Goal: Transaction & Acquisition: Purchase product/service

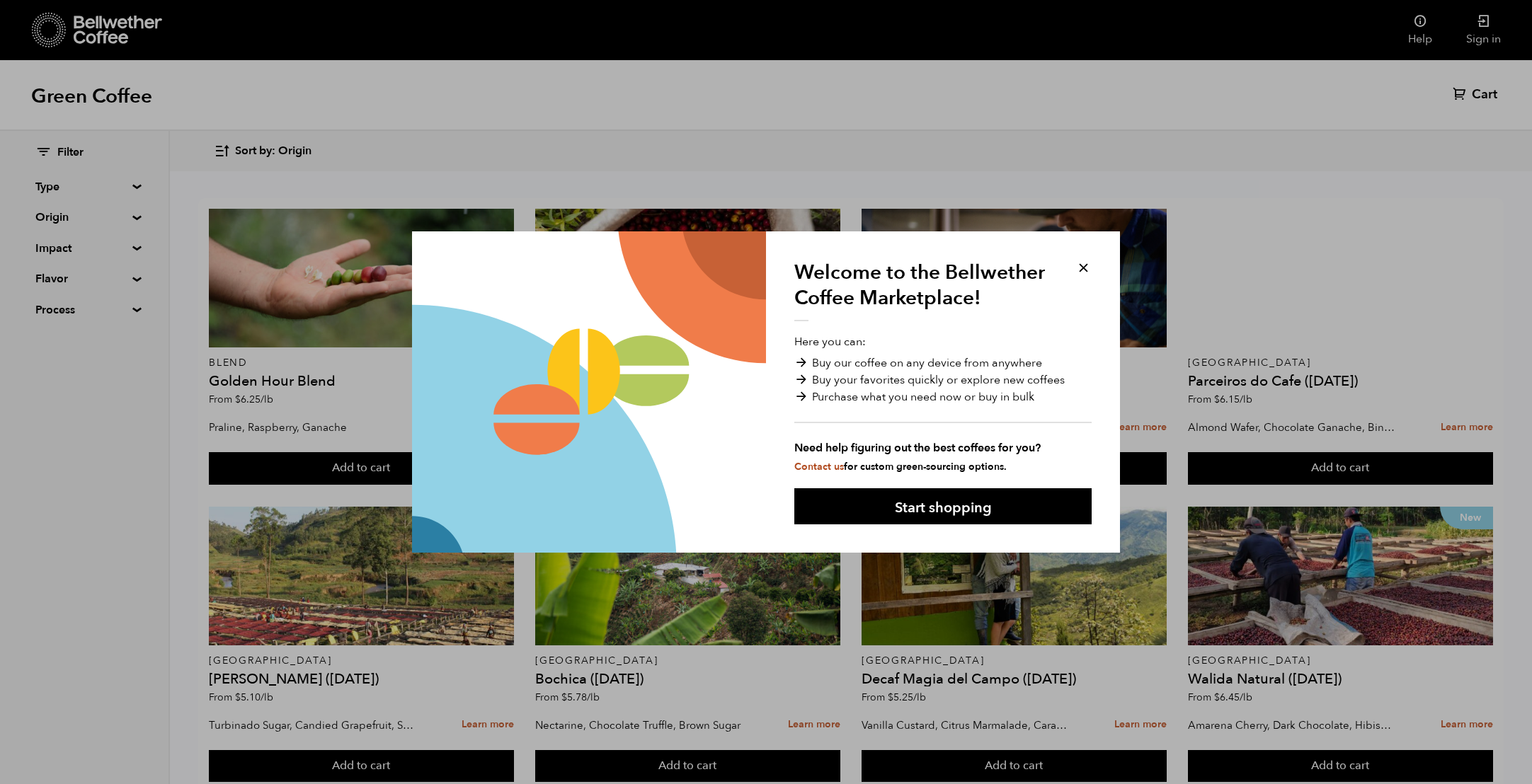
click at [1081, 268] on button at bounding box center [1083, 268] width 16 height 16
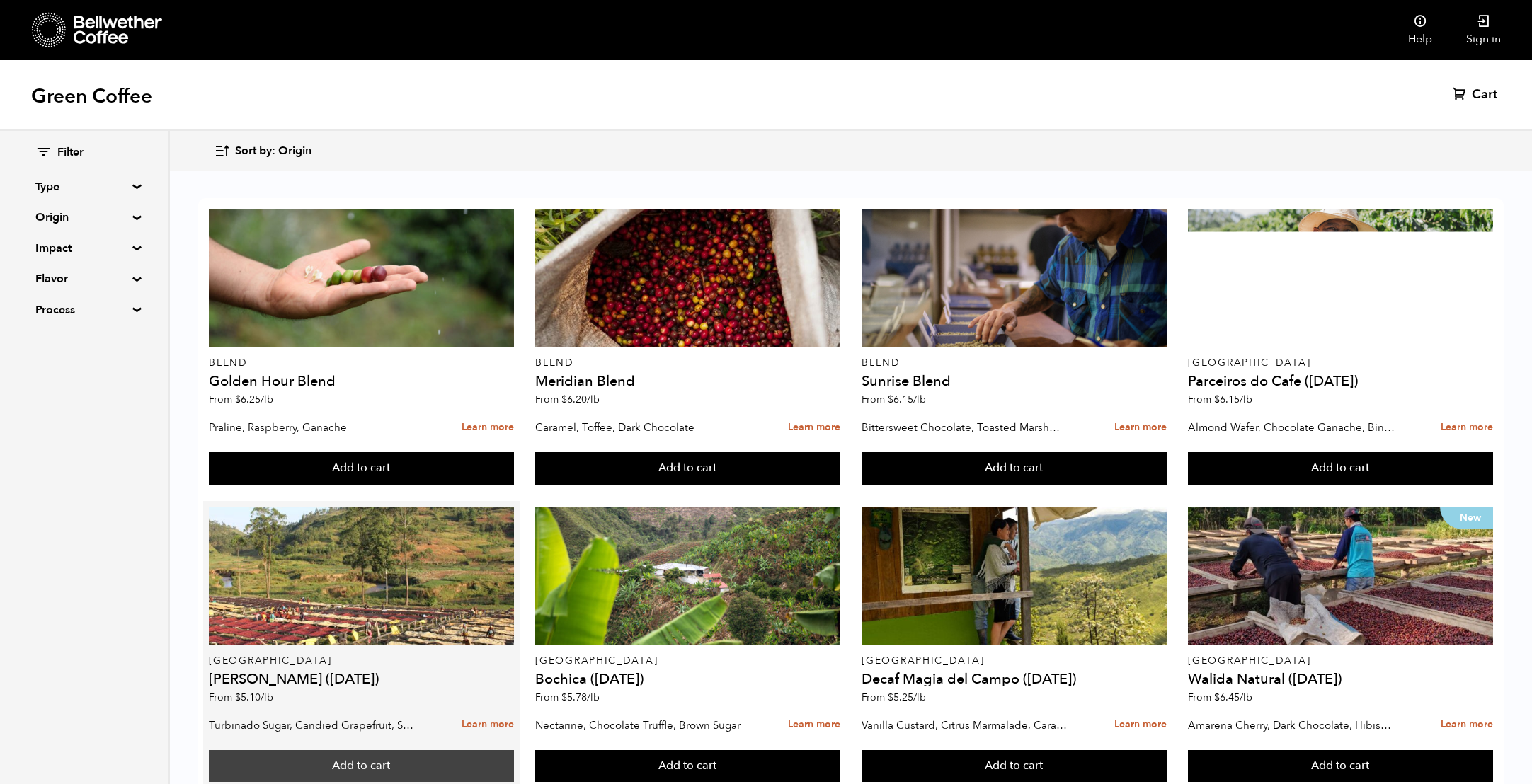
click at [362, 485] on button "Add to cart" at bounding box center [361, 468] width 304 height 33
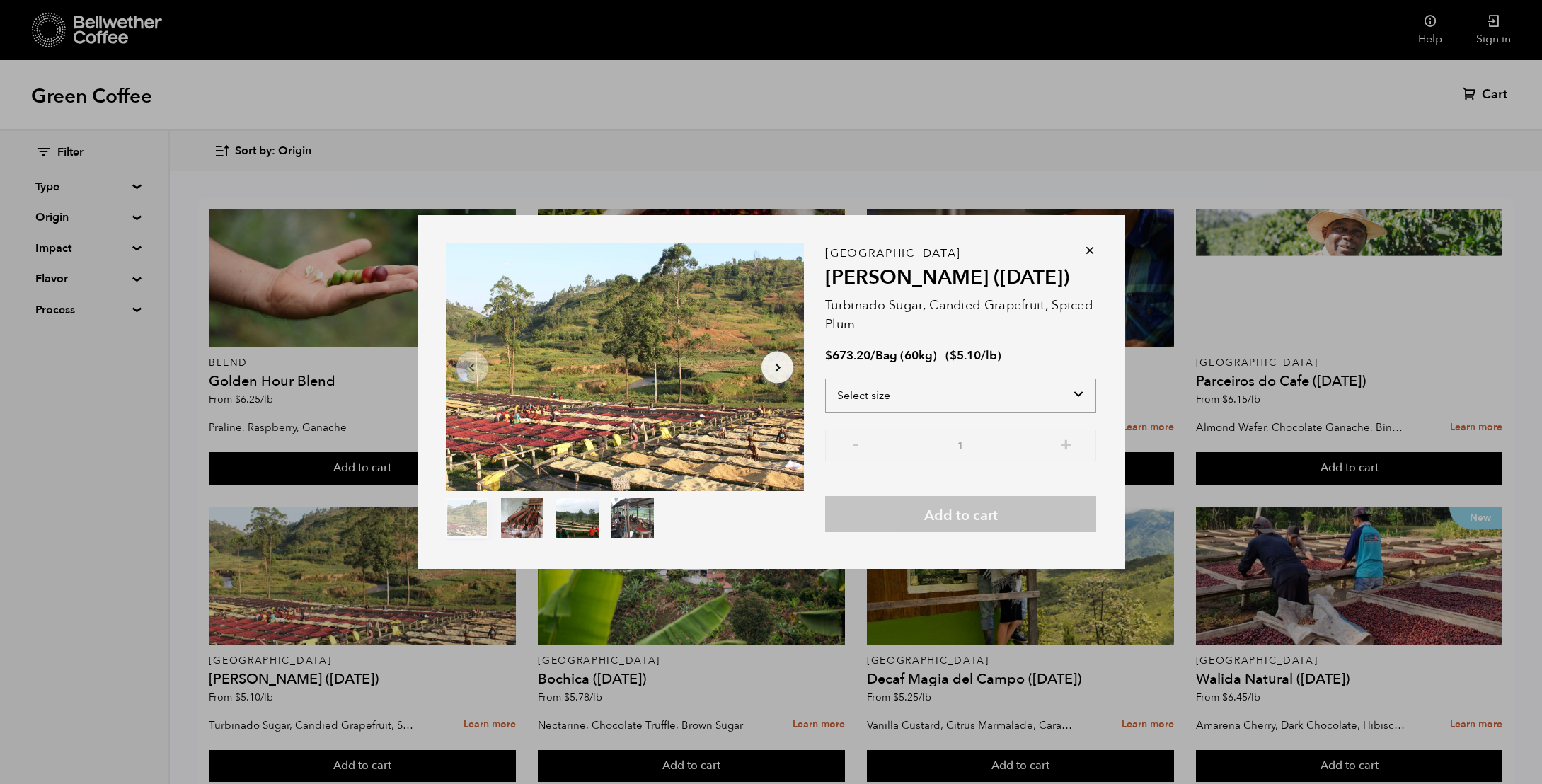
click at [962, 399] on select "Select size Bag (60kg) (132 lbs)" at bounding box center [961, 395] width 271 height 34
select select "bag-3"
click at [825, 378] on select "Select size Bag (60kg) (132 lbs)" at bounding box center [961, 395] width 271 height 34
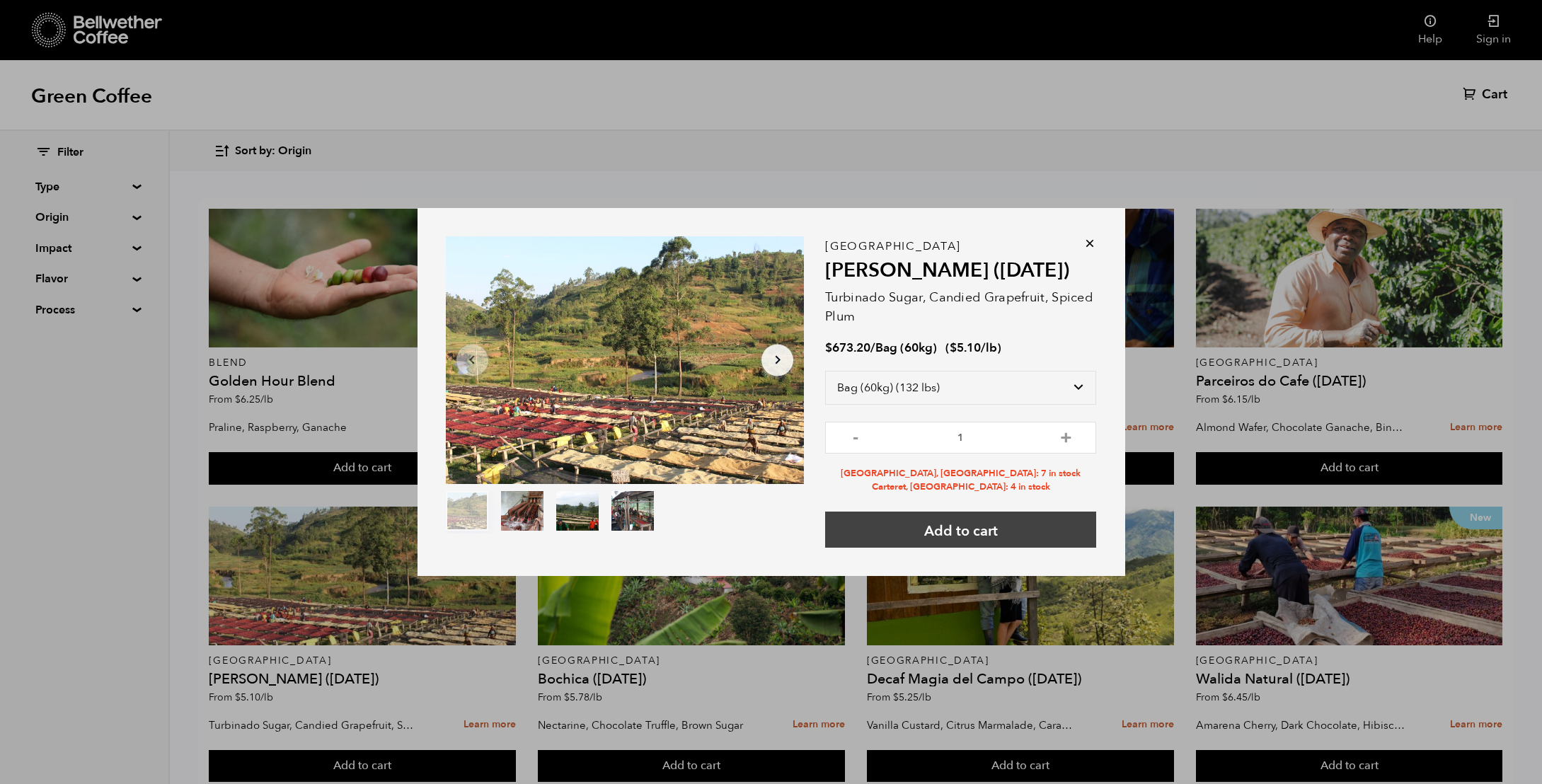
click at [989, 534] on button "Add to cart" at bounding box center [961, 530] width 271 height 36
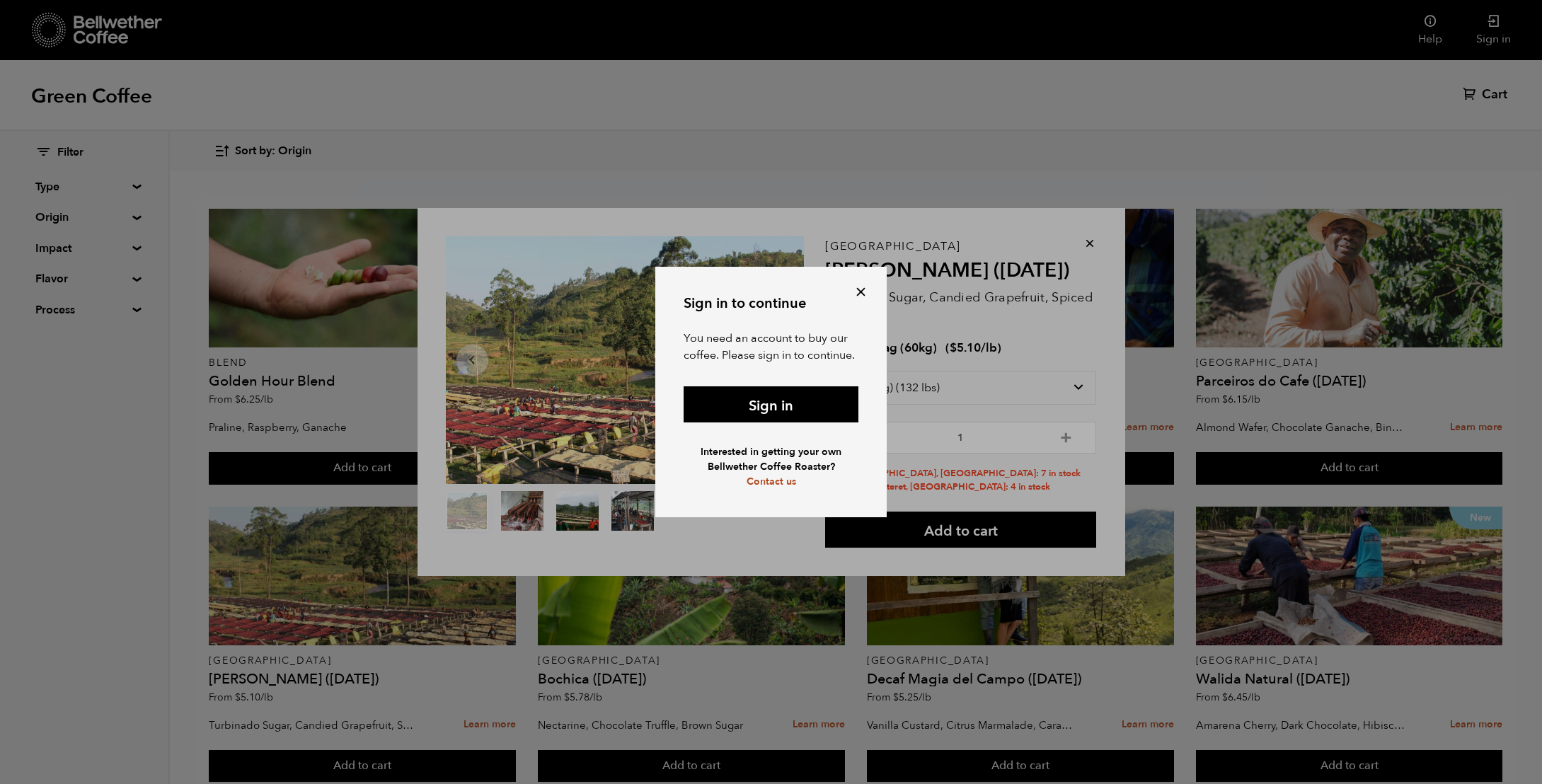
click at [860, 295] on button at bounding box center [861, 292] width 16 height 16
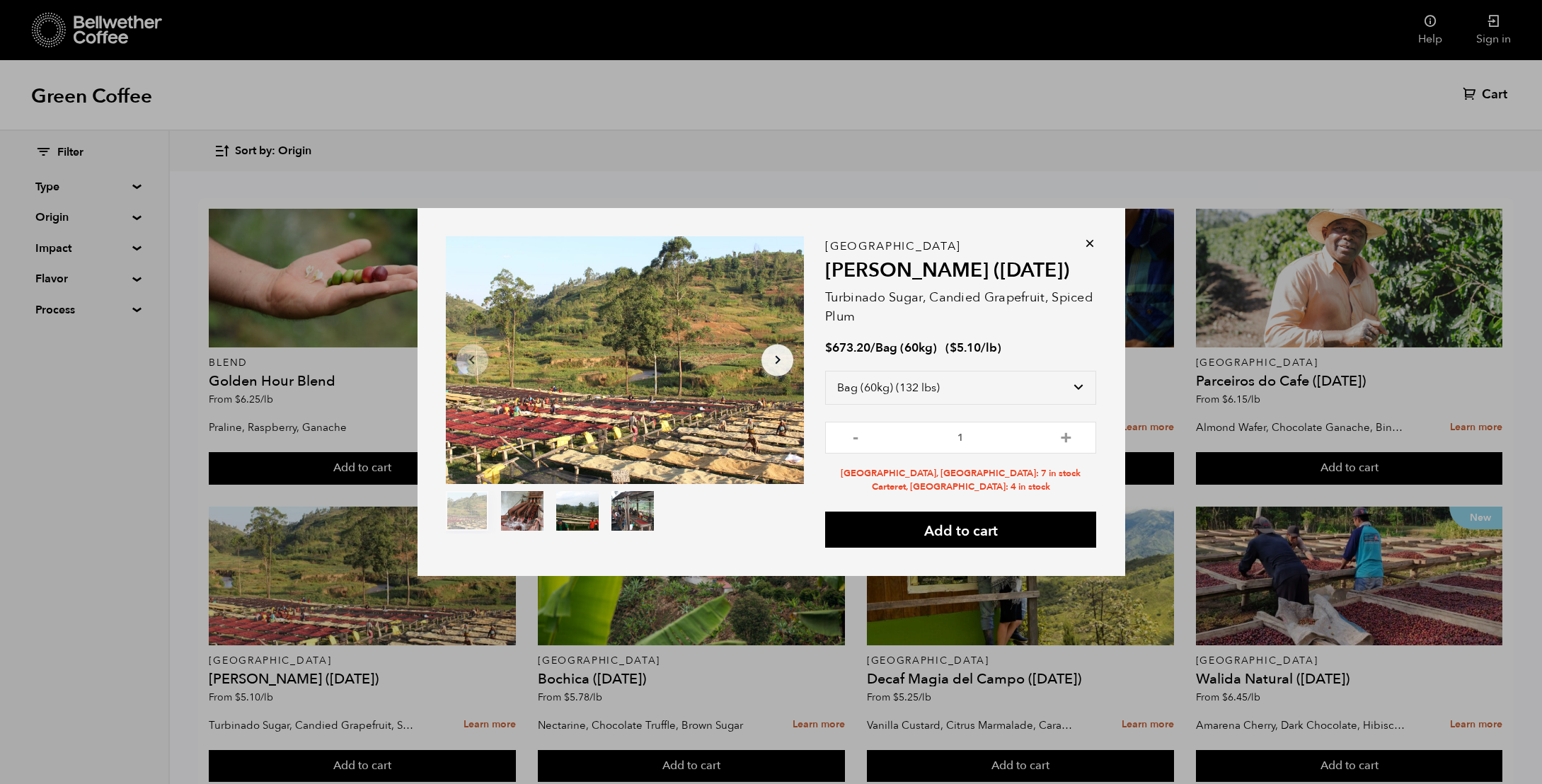
click at [1090, 245] on icon at bounding box center [1090, 243] width 14 height 14
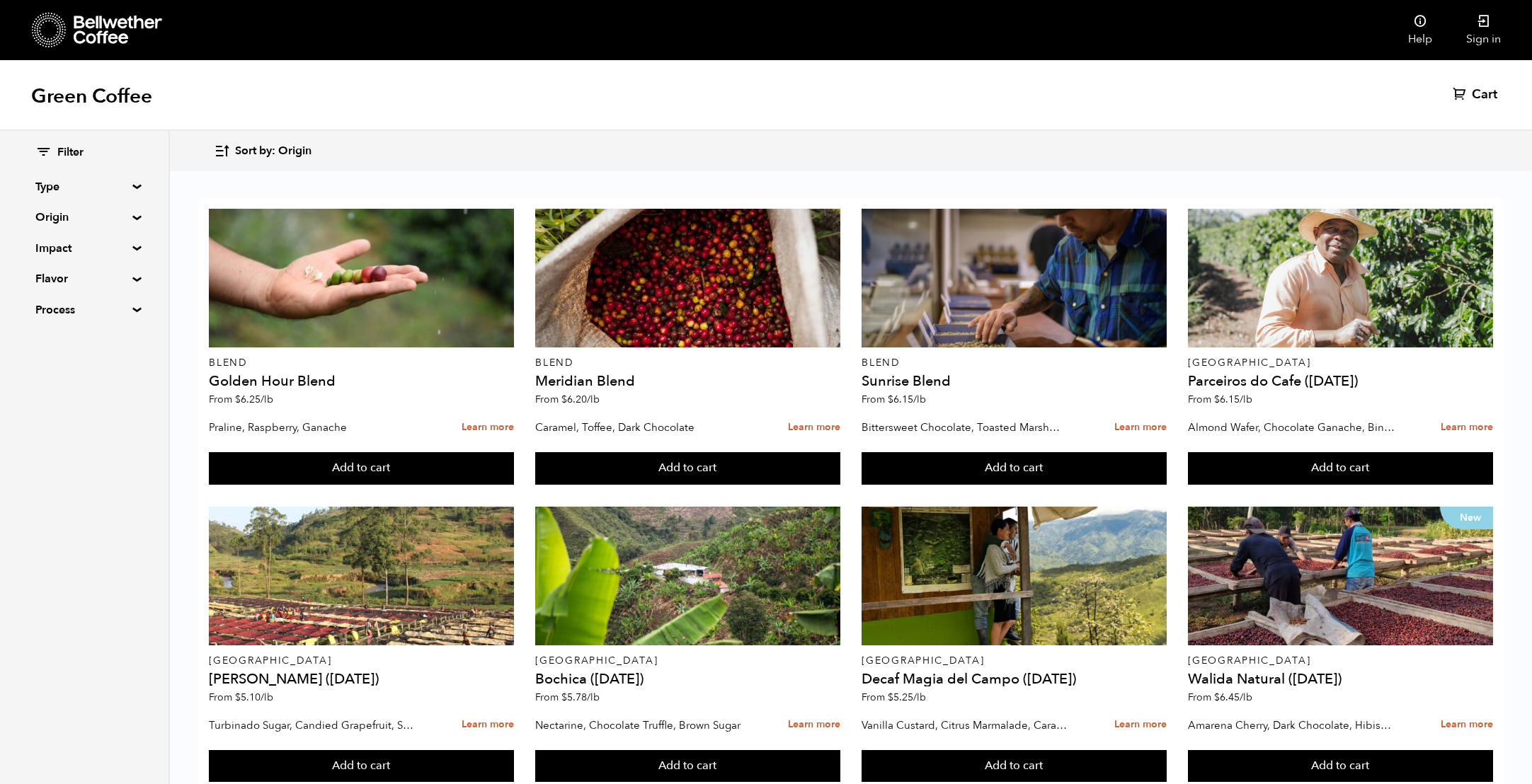
click at [1472, 102] on span "Cart" at bounding box center [1484, 95] width 26 height 17
click at [1475, 95] on span "Cart" at bounding box center [1484, 95] width 26 height 17
click at [36, 599] on div "Filter Type Blend Single Origin Decaf Seasonal Year Round Origin Blend [GEOGRAP…" at bounding box center [85, 458] width 170 height 653
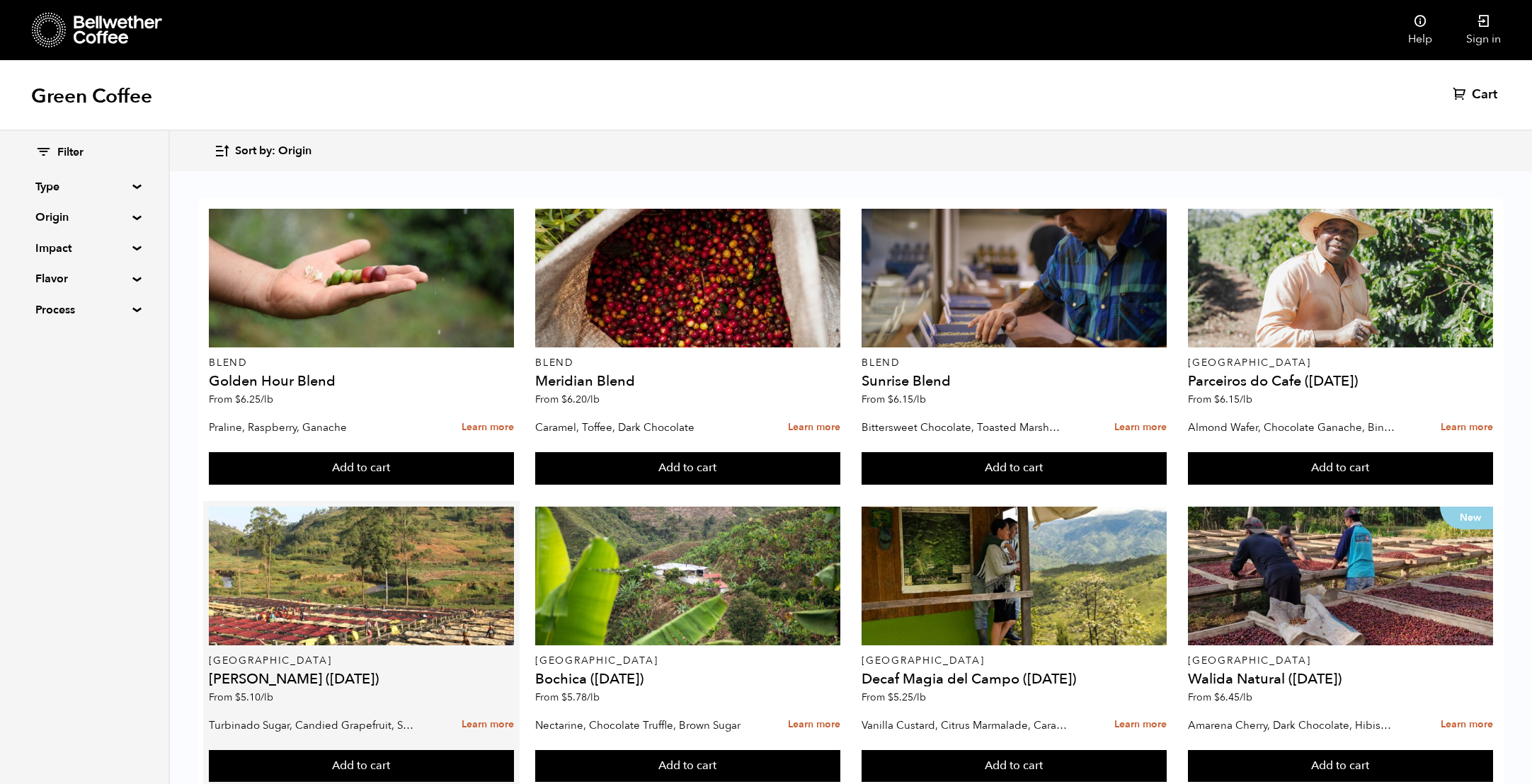
click at [115, 530] on div "Filter Type Blend Single Origin Decaf Seasonal Year Round Origin Blend [GEOGRAP…" at bounding box center [85, 458] width 170 height 653
